Goal: Unclear: Browse casually

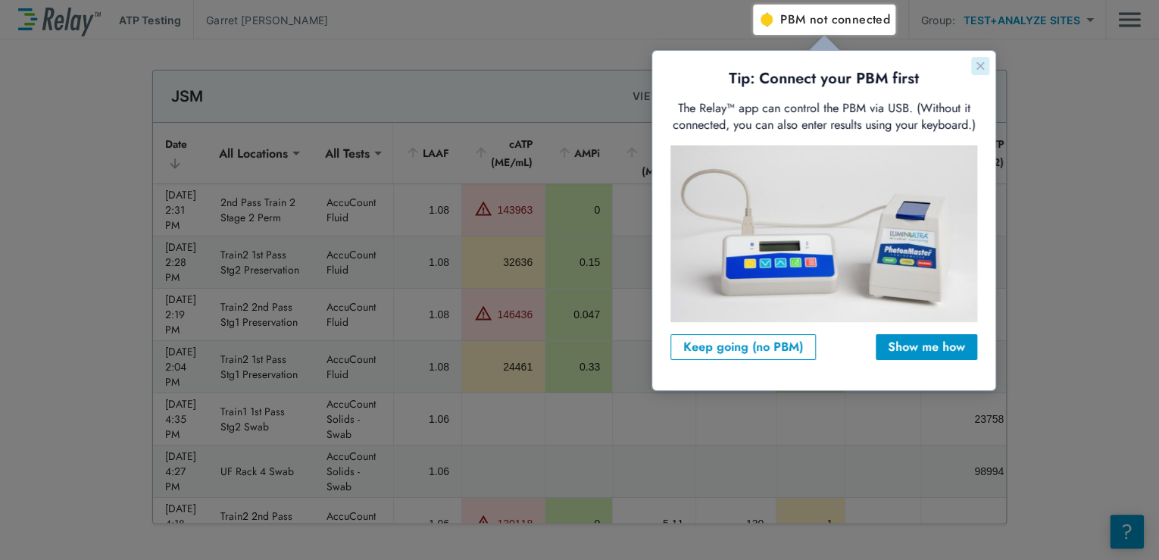
click at [980, 66] on icon "Close guide" at bounding box center [980, 66] width 8 height 8
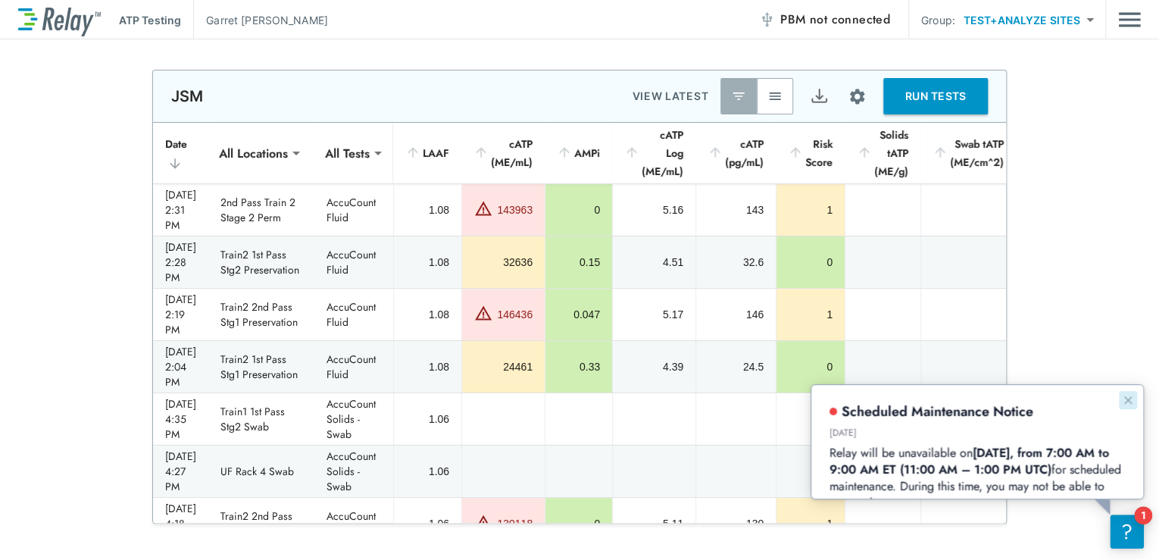
click at [1128, 399] on icon "Dismiss announcement" at bounding box center [1127, 399] width 8 height 8
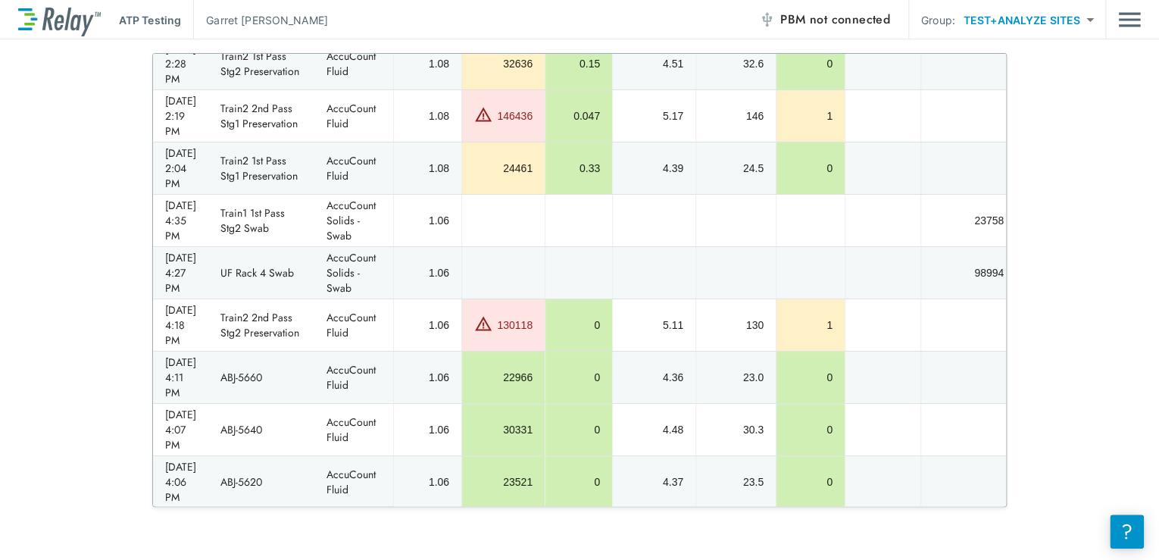
scroll to position [121, 0]
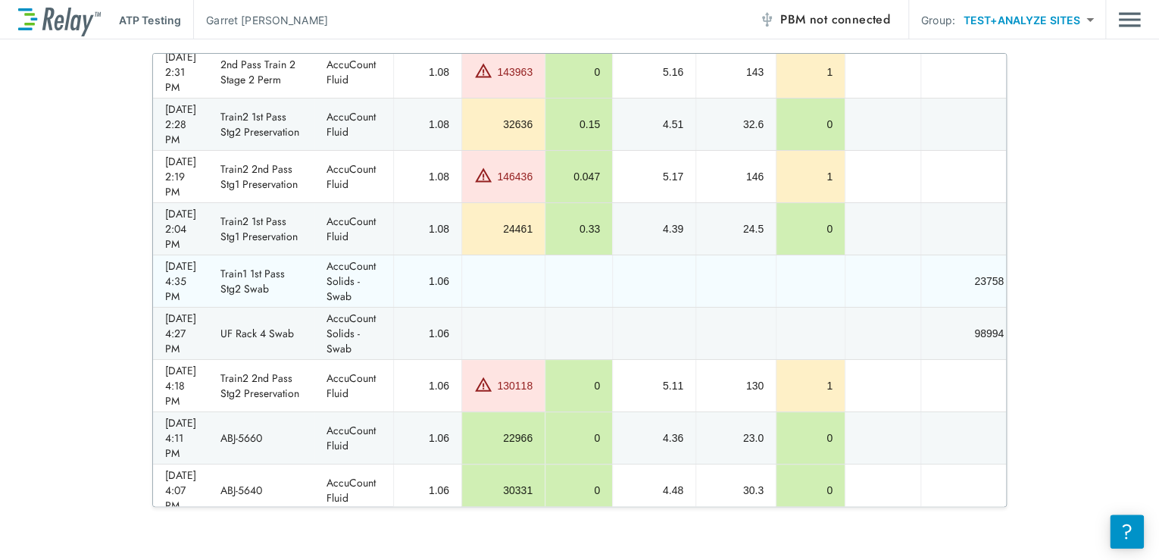
click at [590, 255] on td "sticky table" at bounding box center [578, 281] width 67 height 52
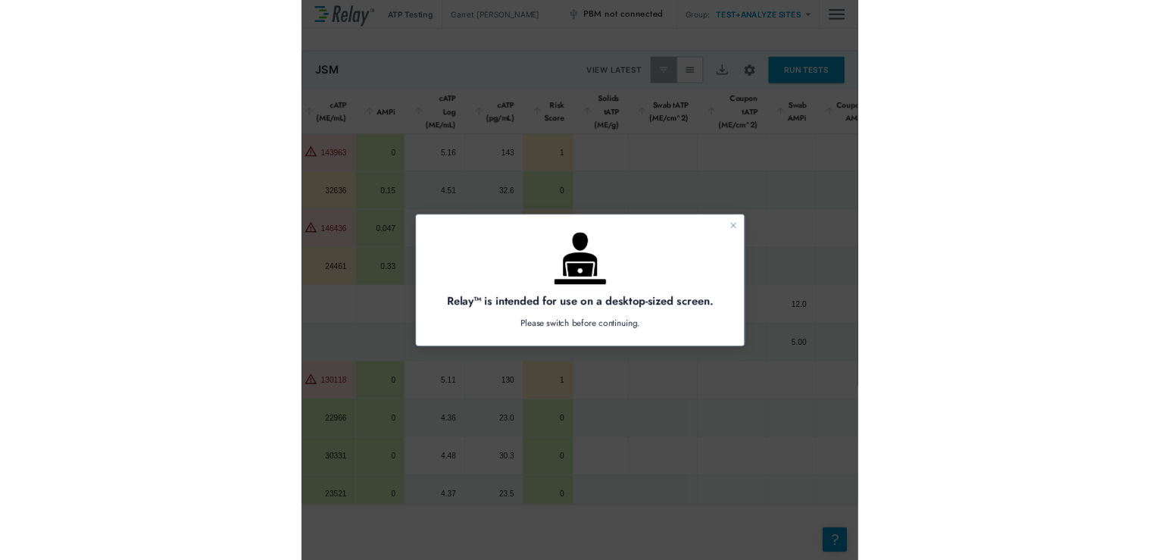
scroll to position [0, 0]
